Goal: Find specific page/section: Find specific page/section

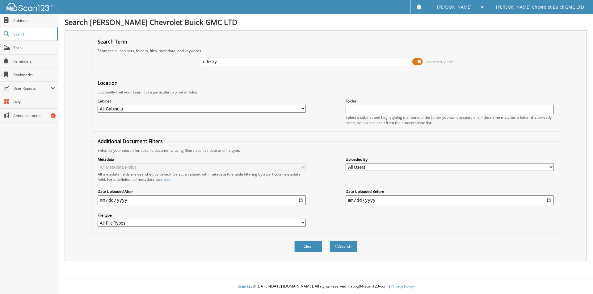
type input "orlesky"
click at [329, 241] on button "Search" at bounding box center [343, 246] width 28 height 11
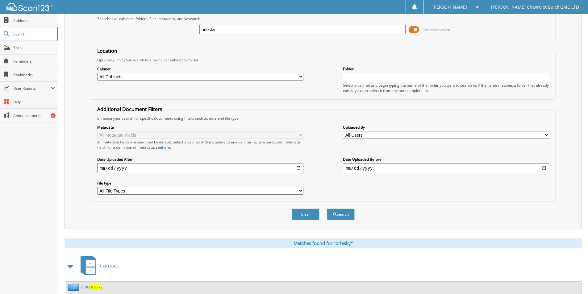
scroll to position [85, 0]
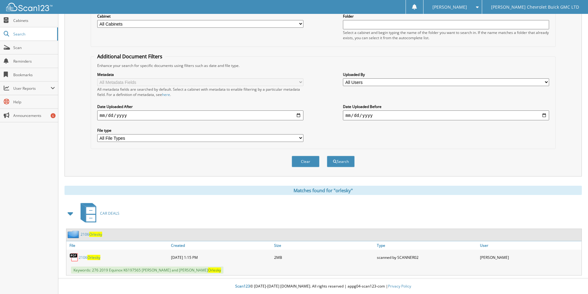
click at [91, 258] on span "Orlesky" at bounding box center [93, 257] width 13 height 5
